Goal: Task Accomplishment & Management: Manage account settings

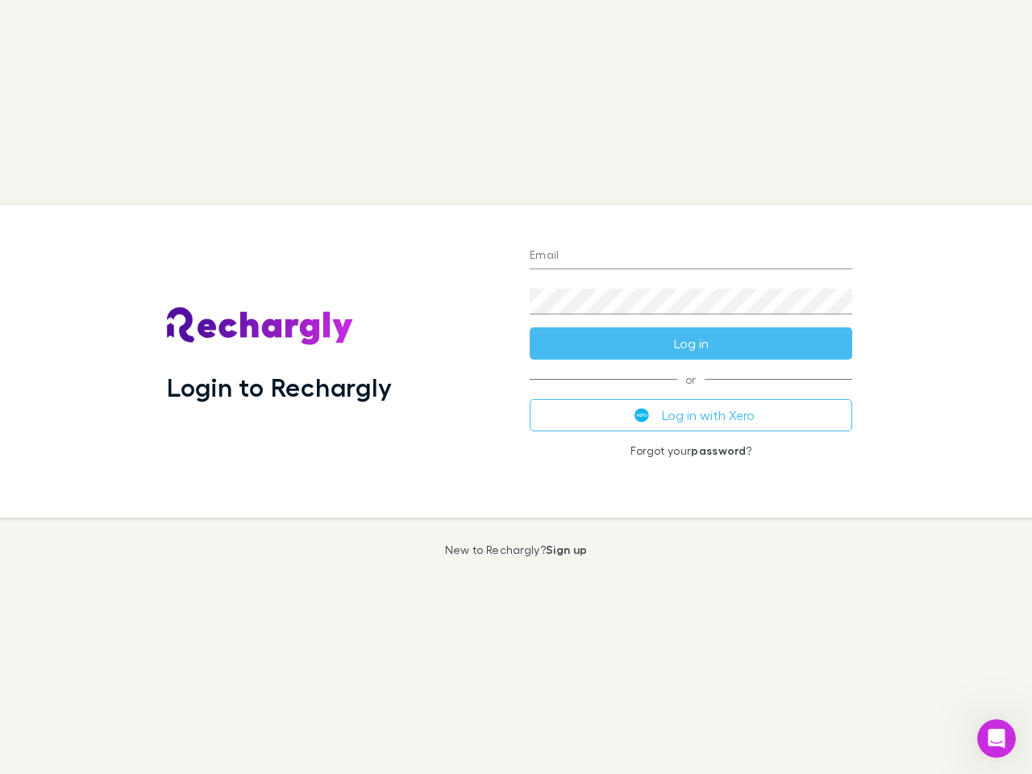
click at [516, 387] on div "Login to Rechargly" at bounding box center [335, 361] width 363 height 313
click at [691, 256] on input "Email" at bounding box center [690, 256] width 322 height 26
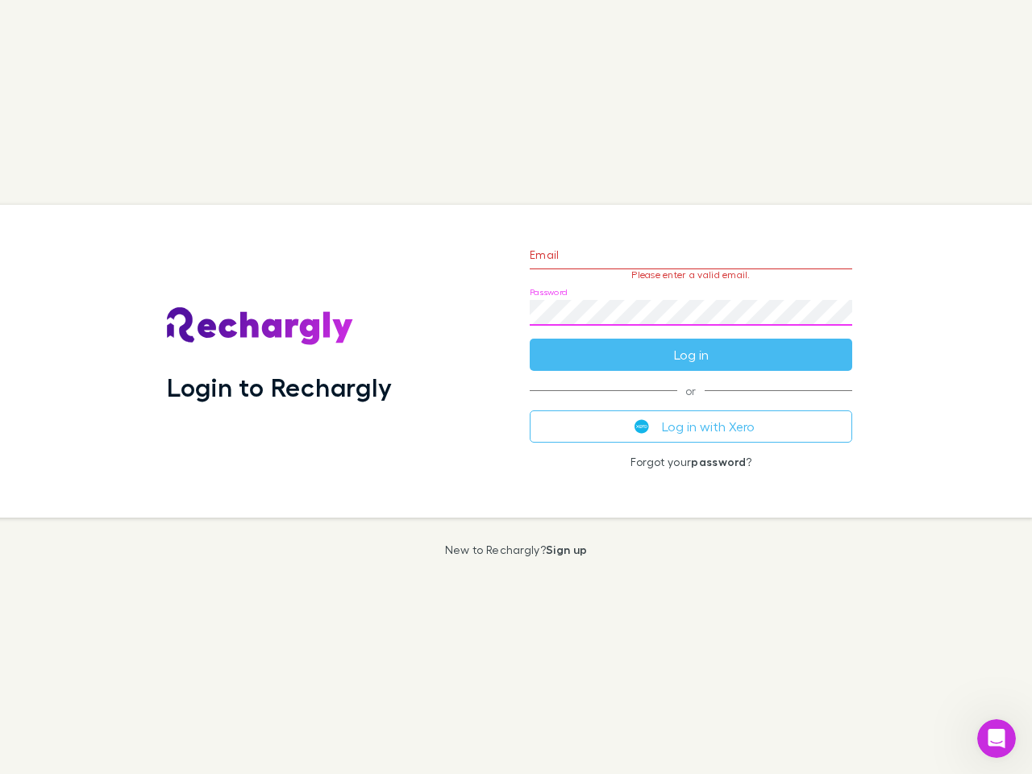
click at [691, 343] on form "Email Please enter a valid email. Password Log in" at bounding box center [690, 300] width 322 height 140
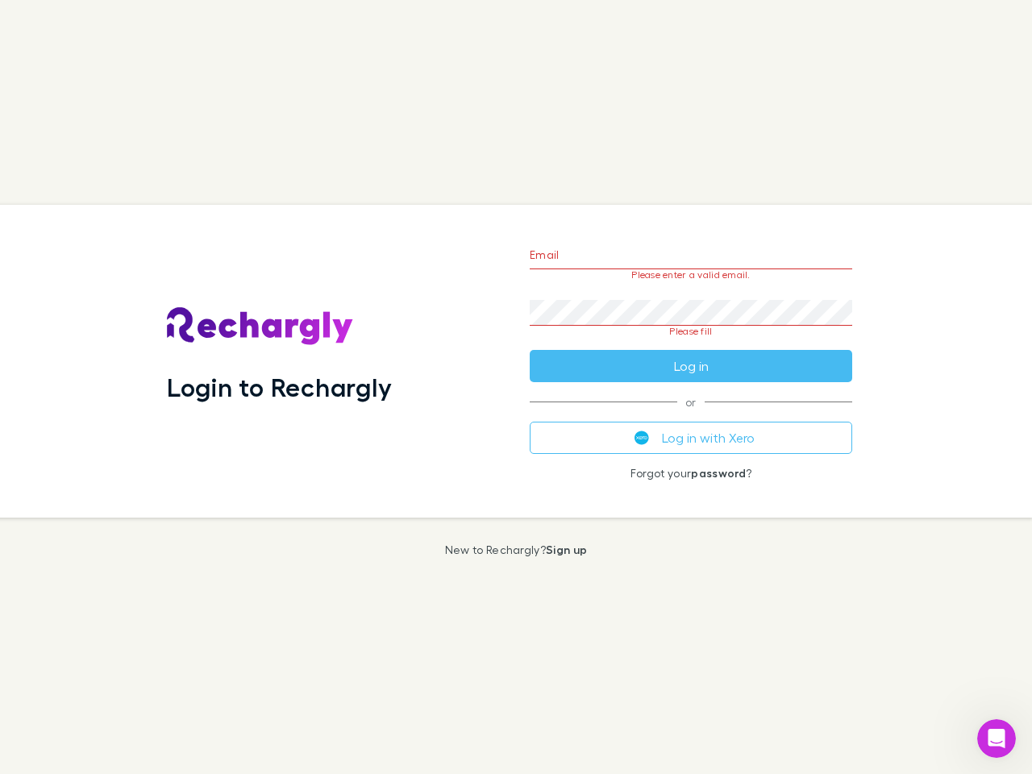
click at [691, 415] on div "Email Please enter a valid email. Password Please fill Log in or Log in with Xe…" at bounding box center [691, 361] width 348 height 313
click at [996, 738] on icon "Open Intercom Messenger" at bounding box center [996, 738] width 27 height 27
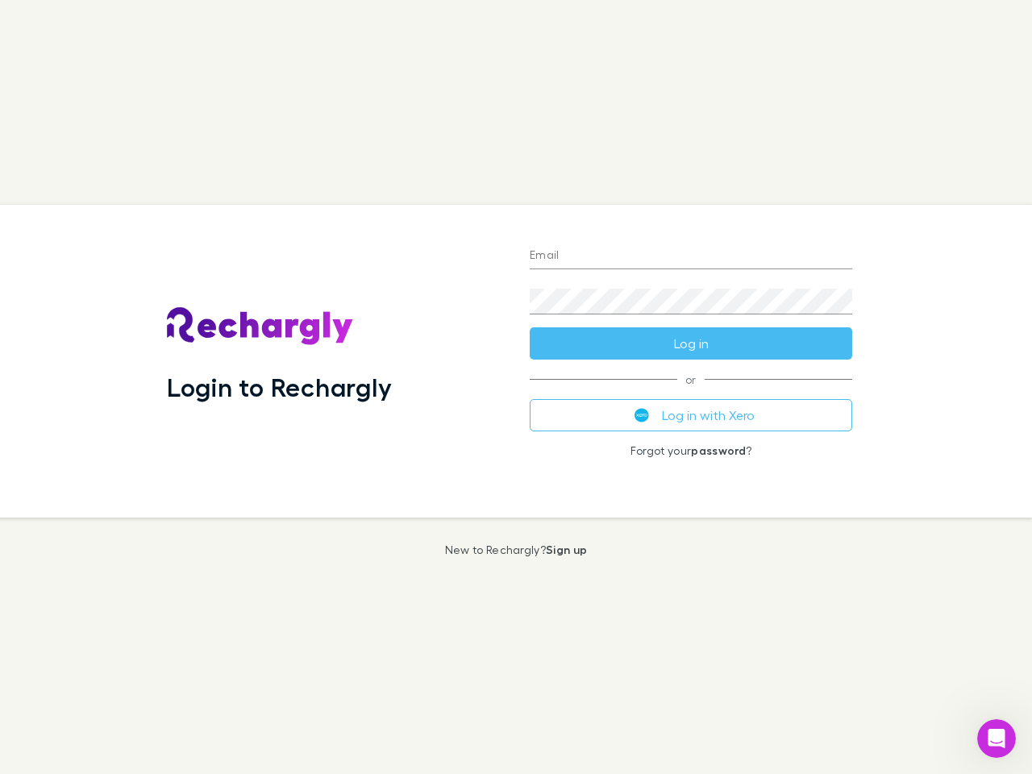
click at [516, 387] on div "Login to Rechargly" at bounding box center [335, 361] width 363 height 313
